Goal: Entertainment & Leisure: Consume media (video, audio)

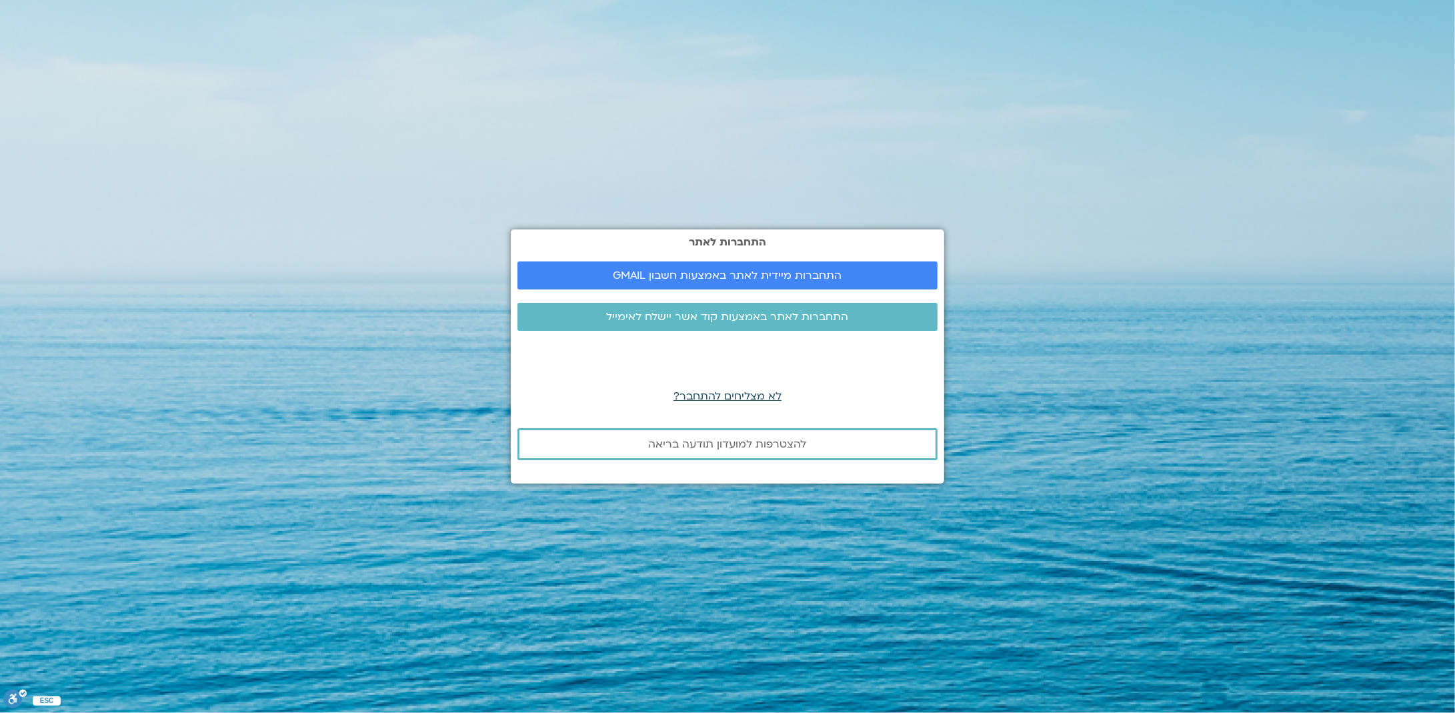
click at [723, 396] on span "לא מצליחים להתחבר?" at bounding box center [728, 396] width 108 height 15
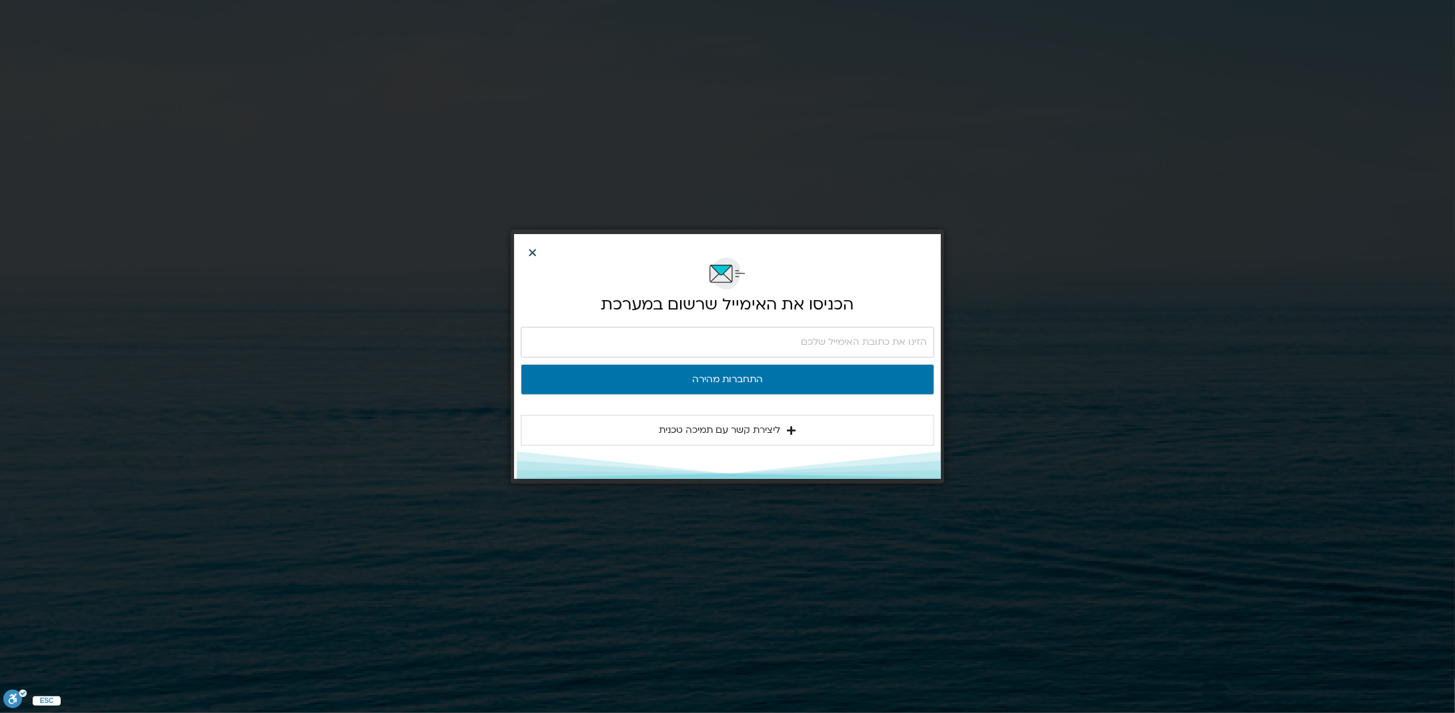
click at [531, 250] on icon "Close" at bounding box center [533, 252] width 10 height 10
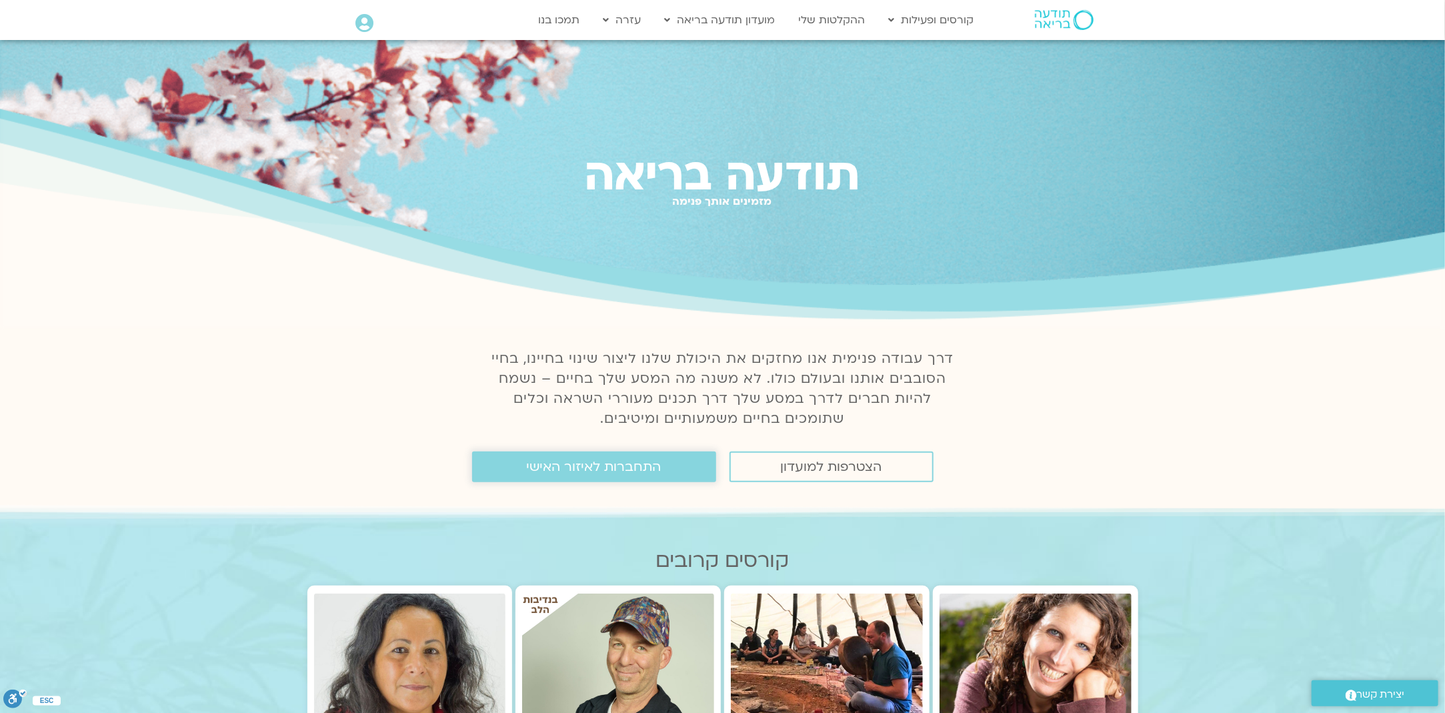
click at [598, 460] on span "התחברות לאיזור האישי" at bounding box center [594, 467] width 135 height 15
click at [825, 19] on link "ההקלטות שלי" at bounding box center [832, 19] width 80 height 25
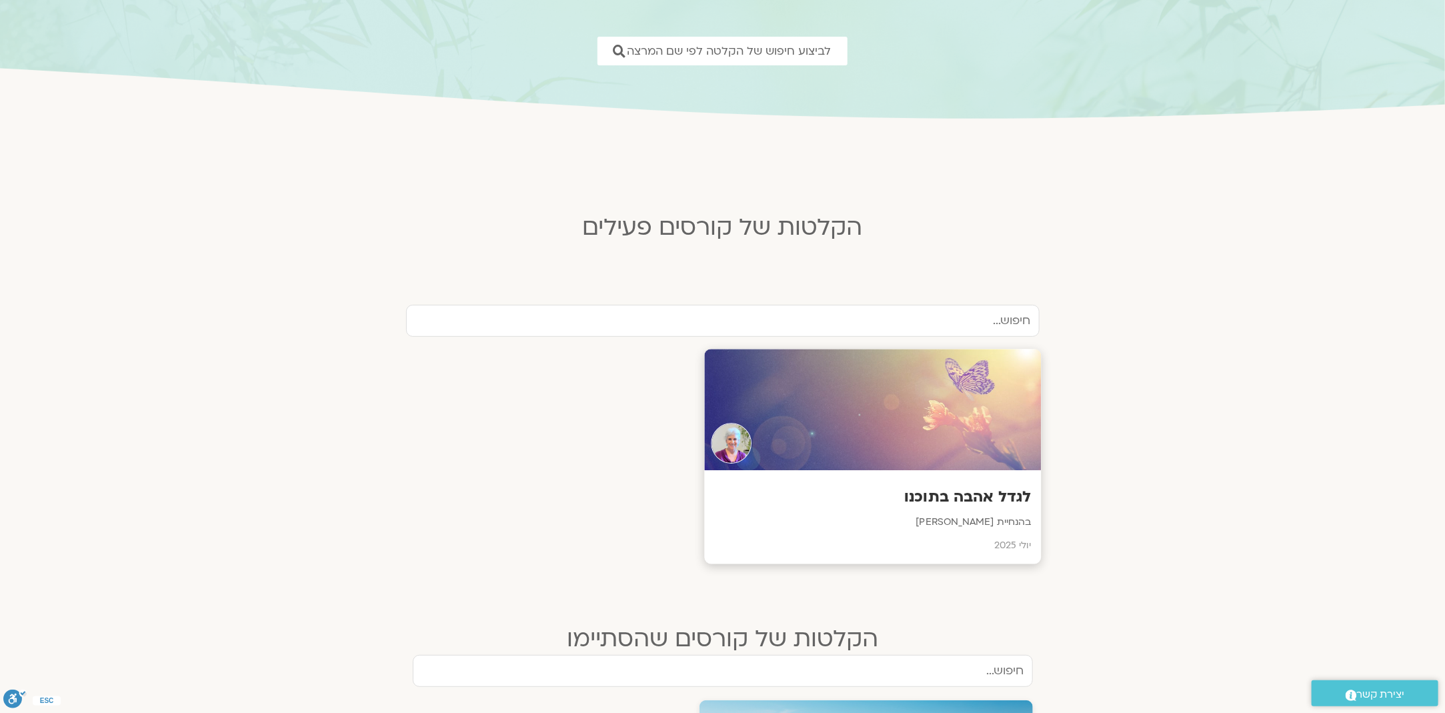
scroll to position [267, 0]
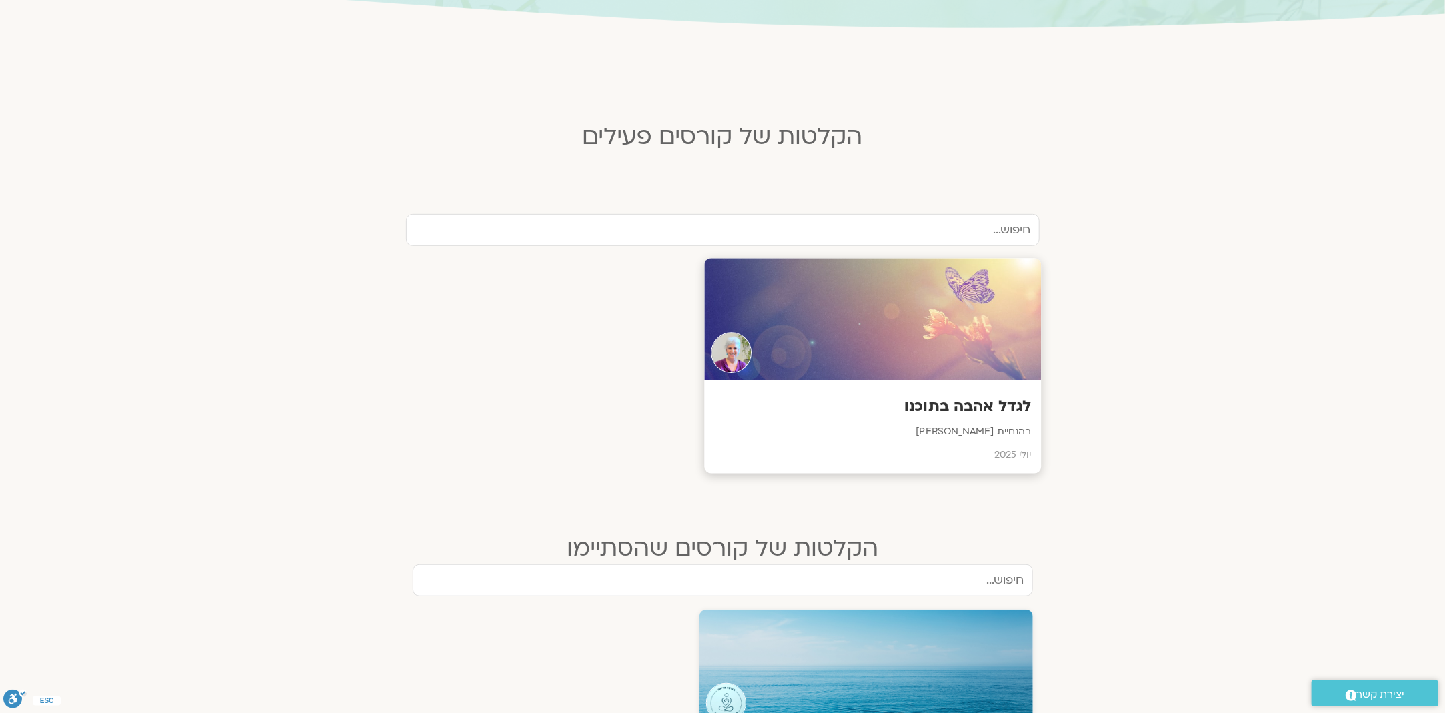
click at [970, 414] on h3 "לגדל אהבה בתוכנו" at bounding box center [872, 407] width 317 height 21
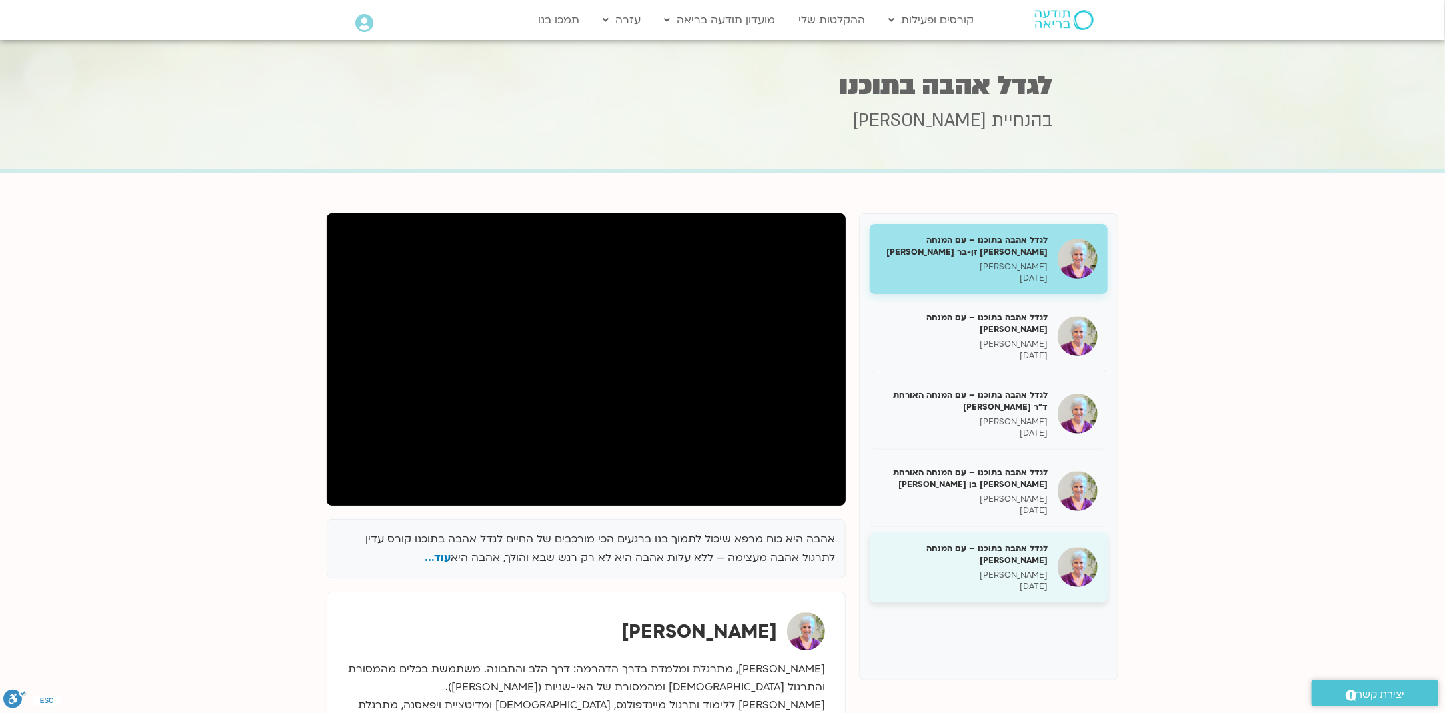
click at [1034, 554] on h5 "לגדל אהבה בתוכנו – עם המנחה [PERSON_NAME]" at bounding box center [964, 554] width 168 height 24
